Goal: Navigation & Orientation: Find specific page/section

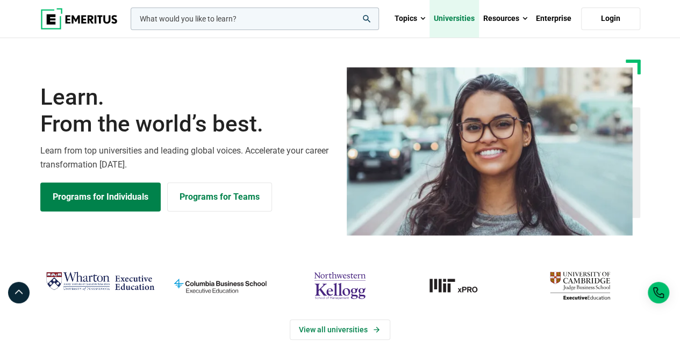
click at [462, 23] on link "Universities" at bounding box center [453, 19] width 49 height 38
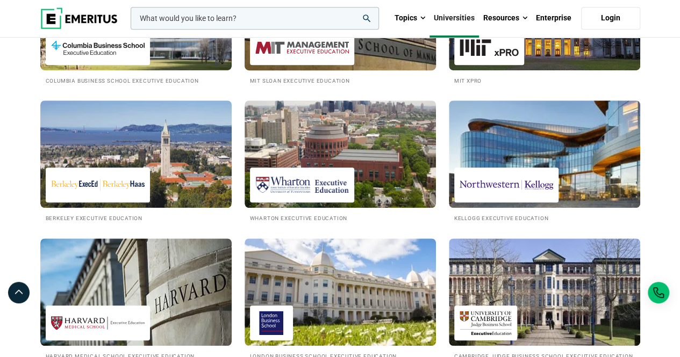
scroll to position [107, 0]
